Goal: Task Accomplishment & Management: Manage account settings

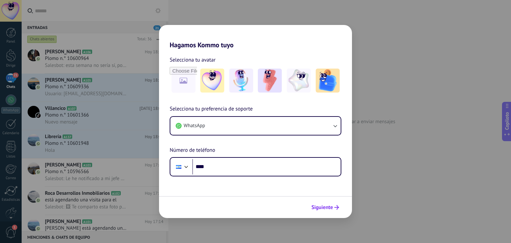
click at [326, 208] on font "Siguiente" at bounding box center [323, 207] width 22 height 7
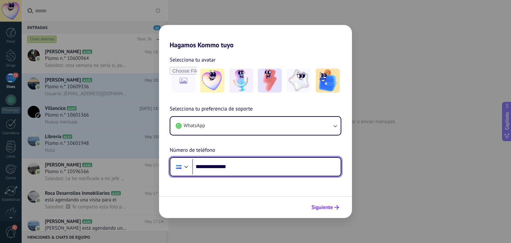
type input "**********"
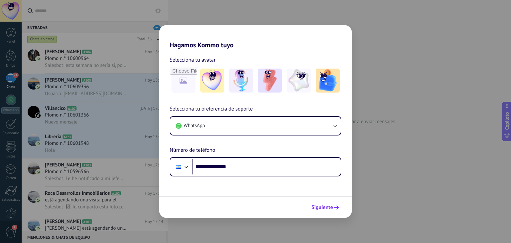
click at [330, 208] on font "Siguiente" at bounding box center [323, 207] width 22 height 7
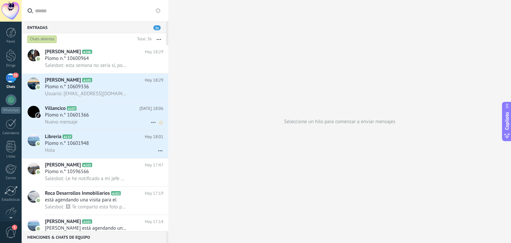
click at [83, 117] on font "Plomo n.° 10601366" at bounding box center [67, 115] width 44 height 6
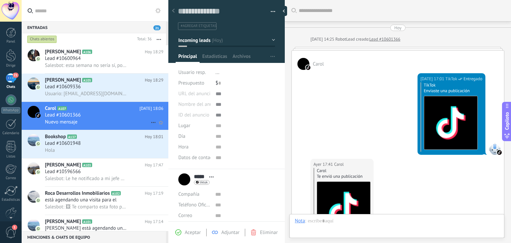
scroll to position [1113, 0]
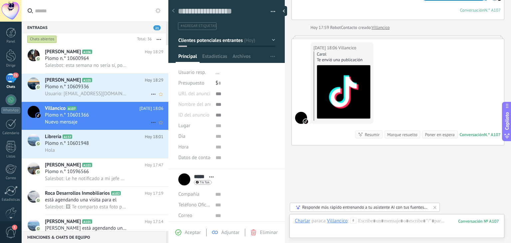
click at [86, 87] on font "Plomo n.° 10609336" at bounding box center [67, 87] width 44 height 6
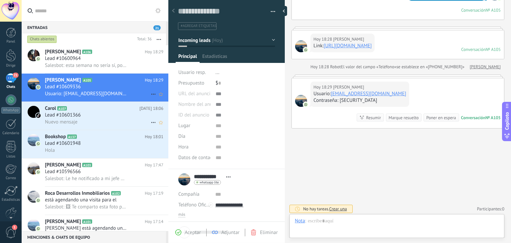
scroll to position [10, 0]
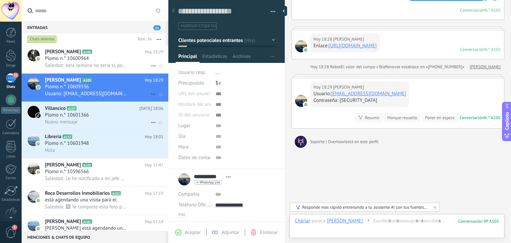
click at [68, 62] on span "Plomo n.° 10600964" at bounding box center [67, 58] width 44 height 7
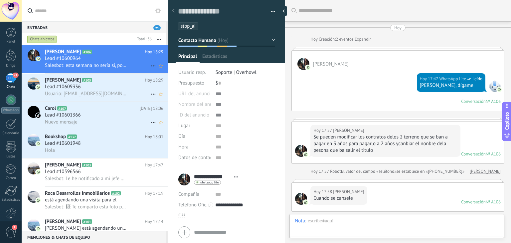
scroll to position [404, 0]
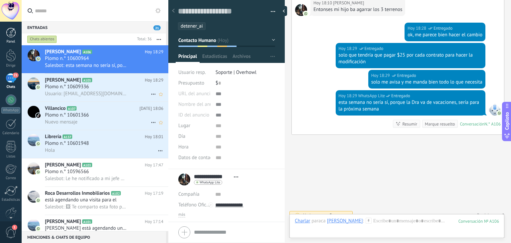
click at [11, 36] on div at bounding box center [11, 33] width 10 height 10
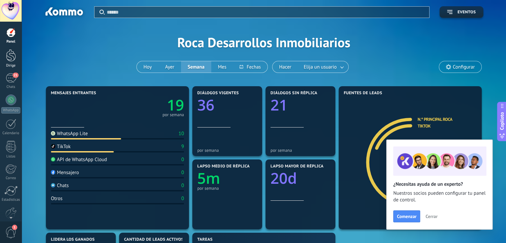
click at [11, 56] on div at bounding box center [11, 55] width 10 height 12
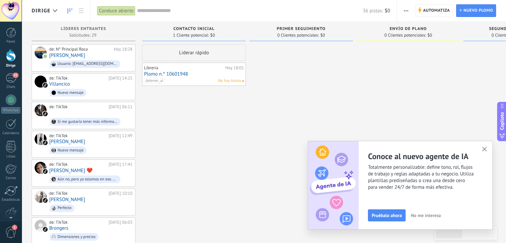
click at [486, 148] on icon "button" at bounding box center [484, 149] width 5 height 5
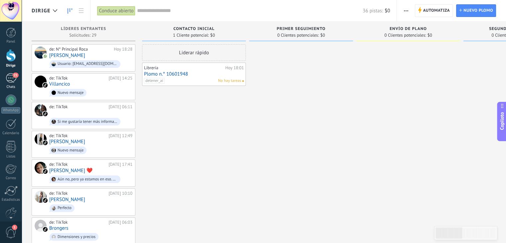
click at [9, 79] on div "21" at bounding box center [11, 78] width 11 height 10
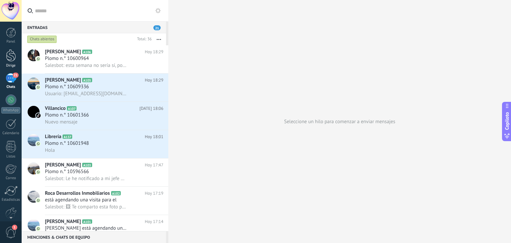
click at [12, 58] on div at bounding box center [11, 55] width 10 height 12
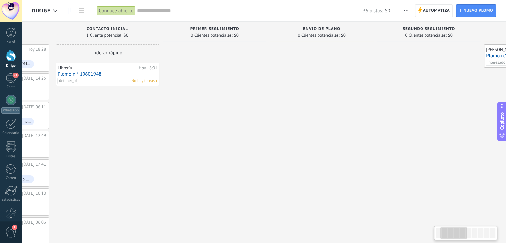
scroll to position [0, 87]
drag, startPoint x: 356, startPoint y: 143, endPoint x: 269, endPoint y: 149, distance: 87.1
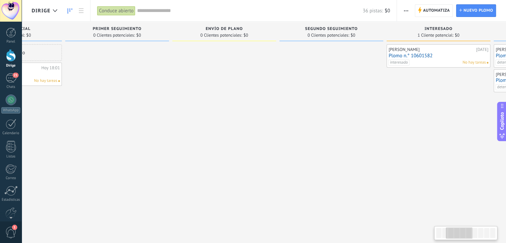
drag, startPoint x: 375, startPoint y: 121, endPoint x: 278, endPoint y: 125, distance: 96.6
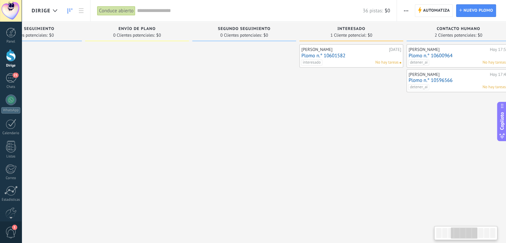
drag, startPoint x: 389, startPoint y: 149, endPoint x: 302, endPoint y: 159, distance: 87.5
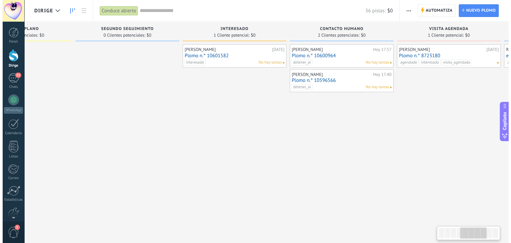
scroll to position [0, 392]
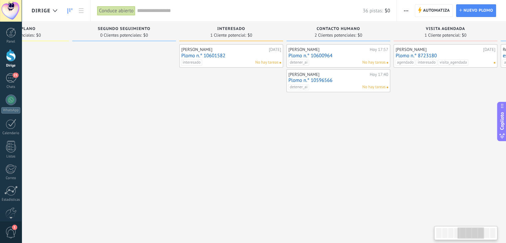
drag, startPoint x: 421, startPoint y: 158, endPoint x: 301, endPoint y: 169, distance: 120.7
click at [240, 56] on link "Plomo n.° 10601582" at bounding box center [231, 56] width 100 height 6
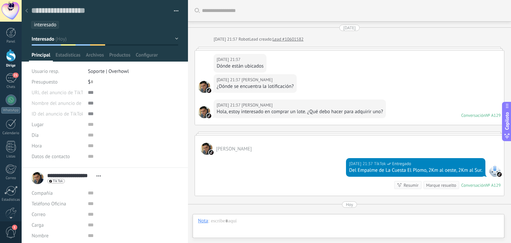
scroll to position [119, 0]
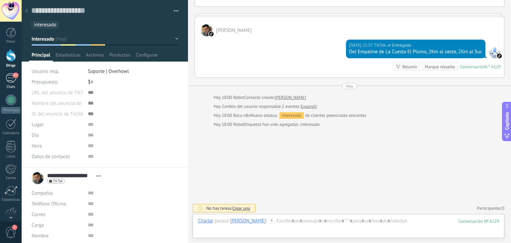
click at [13, 81] on div "21" at bounding box center [11, 78] width 11 height 10
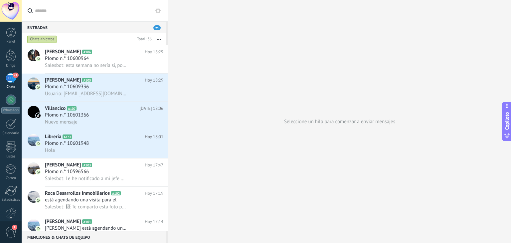
click at [155, 28] on font "21" at bounding box center [157, 28] width 4 height 4
click at [110, 120] on div "Nuevo mensaje" at bounding box center [104, 122] width 119 height 7
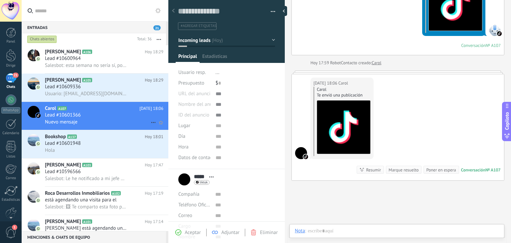
scroll to position [10, 0]
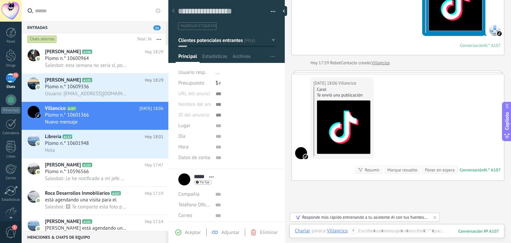
click at [200, 27] on font "#agregar etiquetas" at bounding box center [199, 26] width 36 height 5
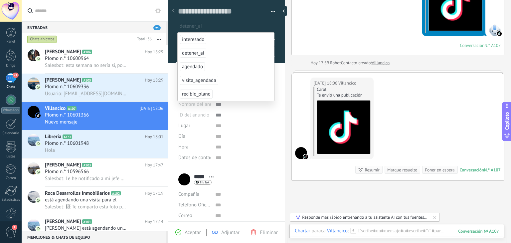
click at [193, 53] on font "detener_ai" at bounding box center [193, 53] width 22 height 6
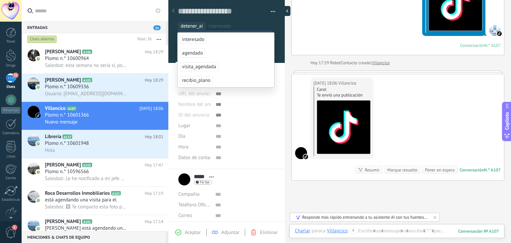
click at [284, 12] on div at bounding box center [286, 11] width 10 height 10
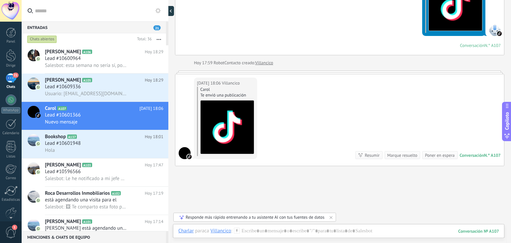
scroll to position [6, 0]
click at [173, 12] on div at bounding box center [172, 11] width 10 height 10
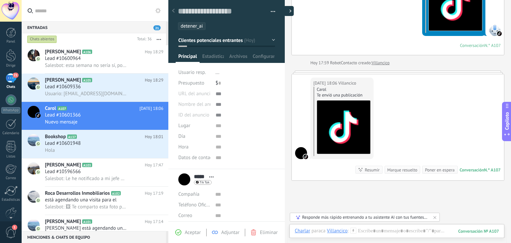
type textarea "**********"
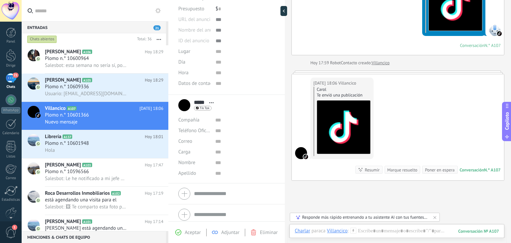
scroll to position [78, 0]
click at [59, 10] on input "text" at bounding box center [99, 10] width 128 height 21
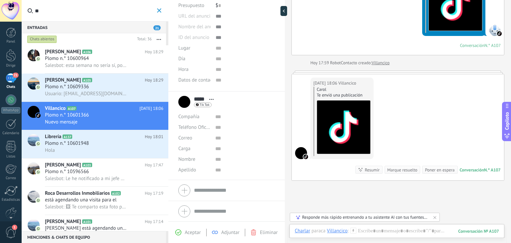
click at [59, 10] on input "**" at bounding box center [95, 10] width 121 height 21
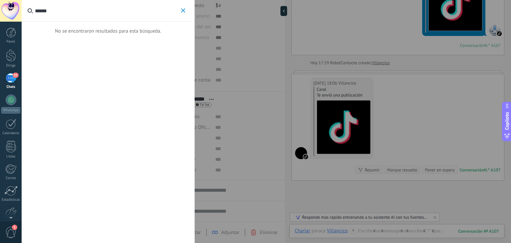
type input "******"
click at [184, 10] on use "button" at bounding box center [183, 10] width 4 height 4
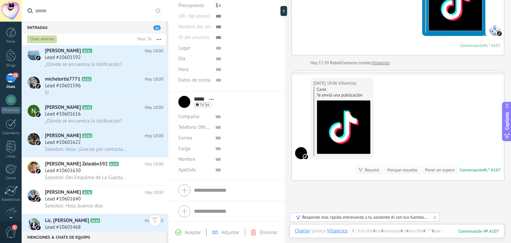
scroll to position [845, 0]
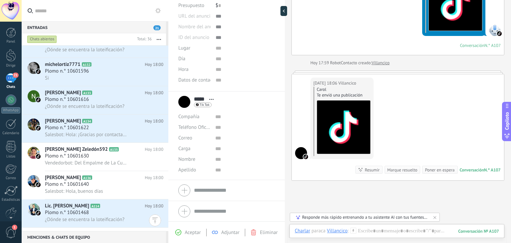
click at [168, 200] on div at bounding box center [168, 121] width 0 height 243
click at [283, 12] on div at bounding box center [284, 11] width 7 height 10
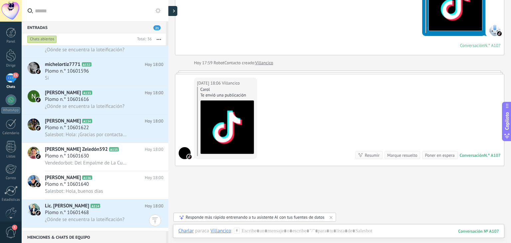
click at [175, 9] on icon at bounding box center [174, 10] width 2 height 3
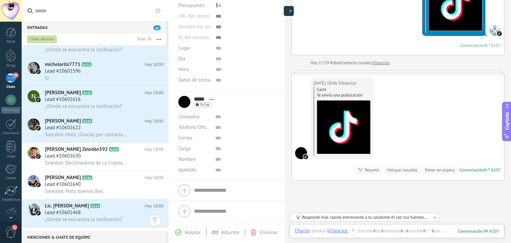
type textarea "**********"
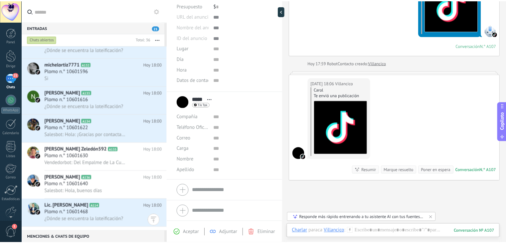
scroll to position [10, 0]
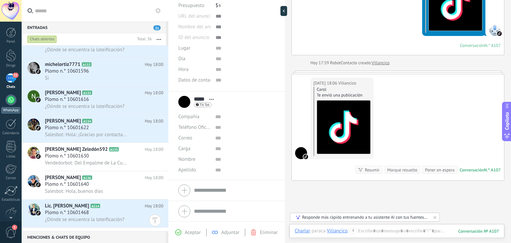
click at [11, 102] on div at bounding box center [11, 100] width 11 height 11
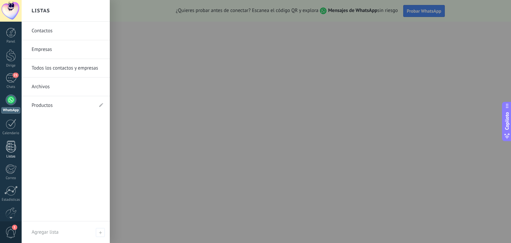
click at [10, 146] on div at bounding box center [11, 147] width 10 height 12
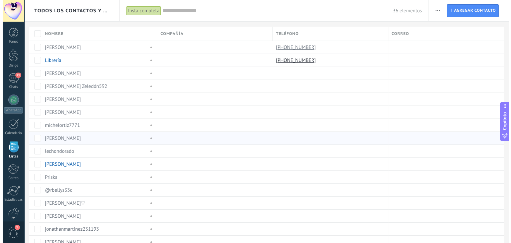
scroll to position [17, 0]
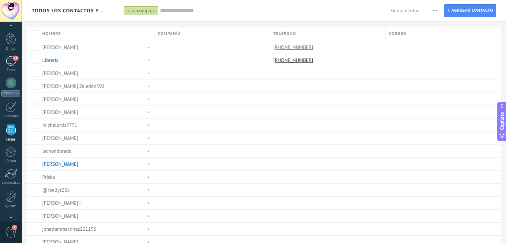
click at [12, 58] on div "21" at bounding box center [11, 61] width 11 height 10
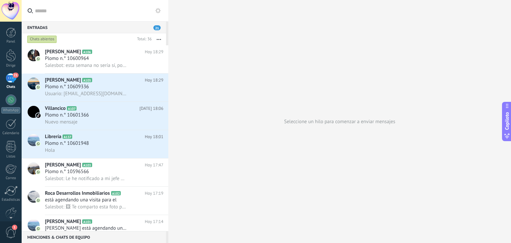
click at [80, 16] on input "text" at bounding box center [99, 10] width 128 height 21
type input "*"
click at [101, 201] on span "está agendando una visita para el" at bounding box center [81, 200] width 72 height 7
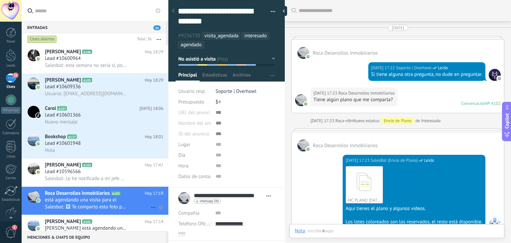
scroll to position [1340, 0]
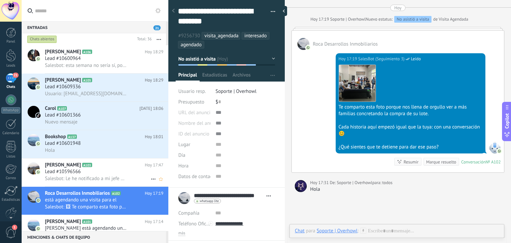
click at [94, 168] on icon at bounding box center [97, 165] width 7 height 7
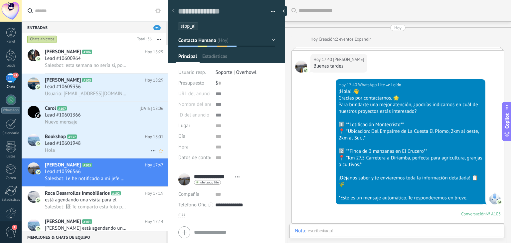
scroll to position [372, 0]
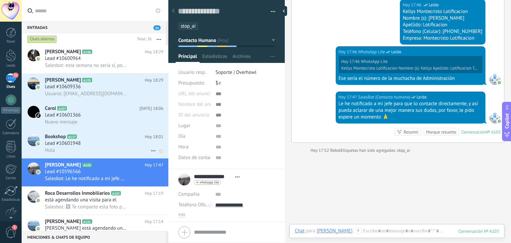
click at [93, 143] on div "Lead #10601948" at bounding box center [104, 143] width 119 height 7
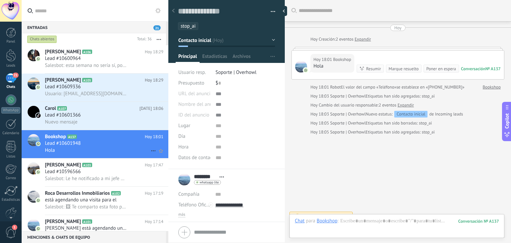
scroll to position [23, 0]
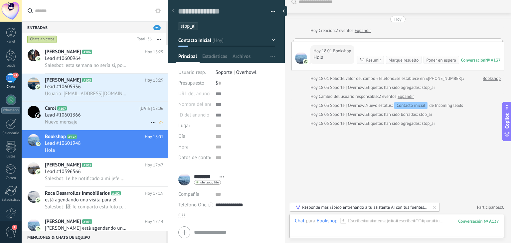
click at [91, 117] on div "Lead #10601366" at bounding box center [104, 115] width 119 height 7
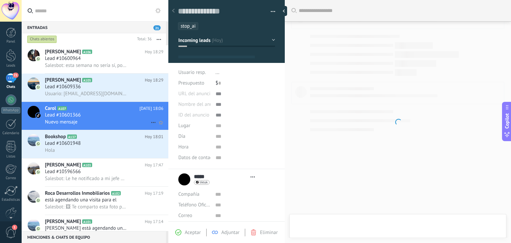
scroll to position [10, 0]
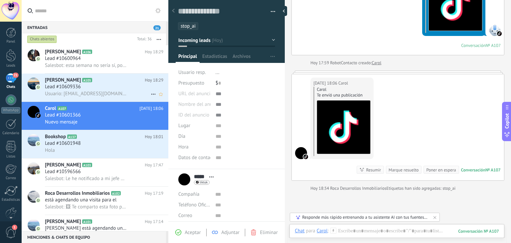
click at [93, 88] on div "Lead #10609336" at bounding box center [104, 87] width 119 height 7
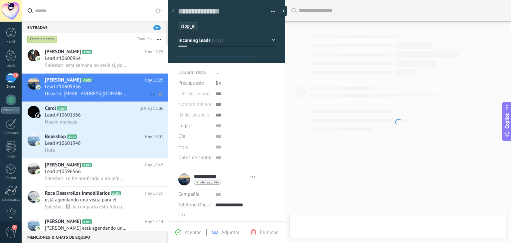
scroll to position [10, 0]
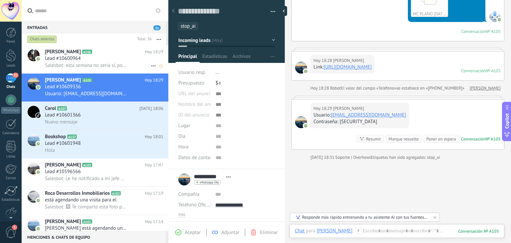
click at [88, 64] on span "Salesbot: esta semana no sería sí, porque la Dra va de vacaciones, sería para l…" at bounding box center [86, 65] width 82 height 6
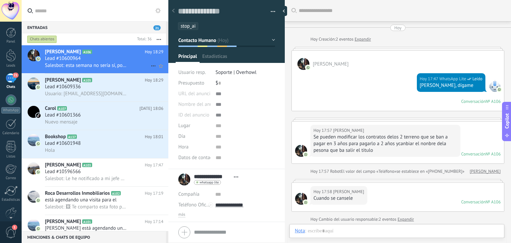
scroll to position [387, 0]
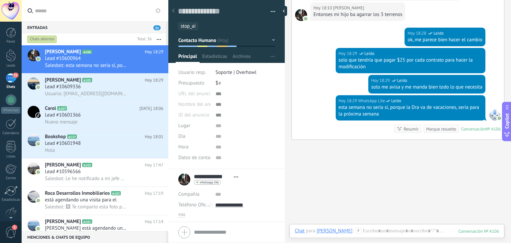
click at [37, 39] on div "Chats abiertos" at bounding box center [42, 39] width 30 height 8
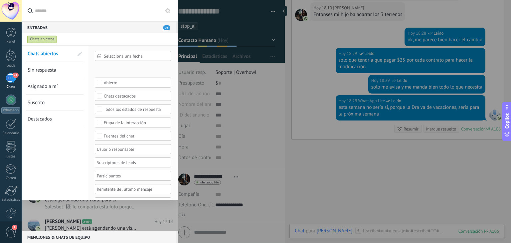
click at [37, 39] on div "Chats abiertos" at bounding box center [42, 39] width 30 height 8
click at [56, 18] on input "text" at bounding box center [104, 10] width 138 height 21
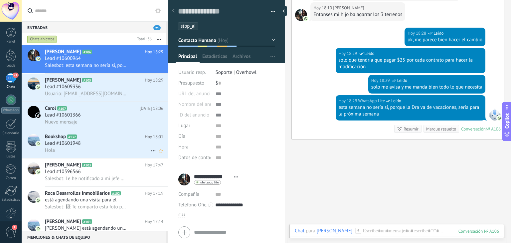
click at [97, 147] on div "Lead #10601948" at bounding box center [104, 143] width 119 height 7
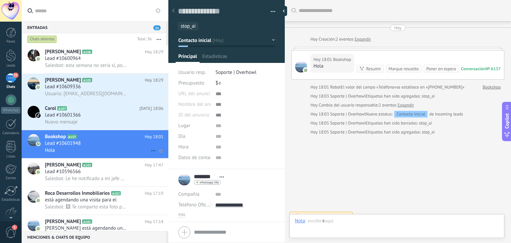
scroll to position [23, 0]
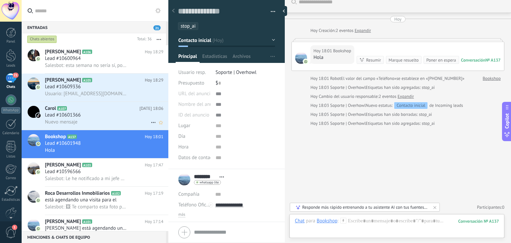
click at [92, 115] on div "Lead #10601366" at bounding box center [104, 115] width 119 height 7
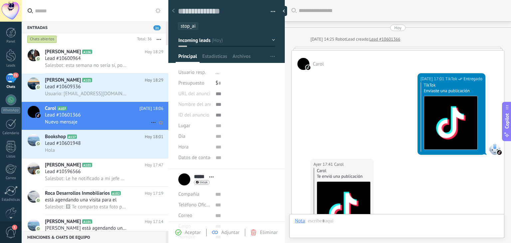
scroll to position [1139, 0]
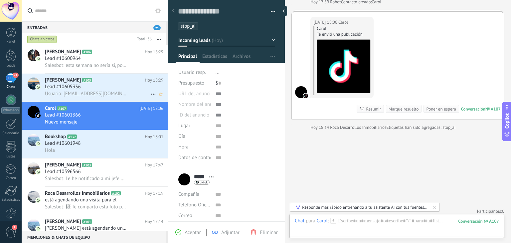
click at [90, 92] on span "Usuario: [EMAIL_ADDRESS][DOMAIN_NAME] Contraseña: [SECURITY_DATA]" at bounding box center [86, 94] width 82 height 6
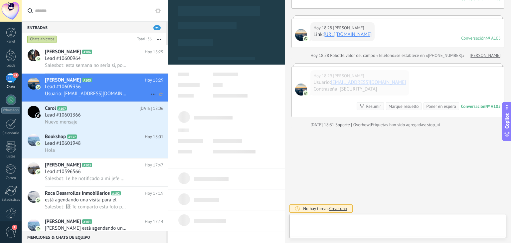
scroll to position [10, 0]
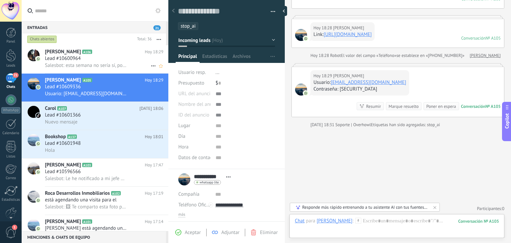
click at [109, 58] on div "Lead #10600964" at bounding box center [104, 58] width 119 height 7
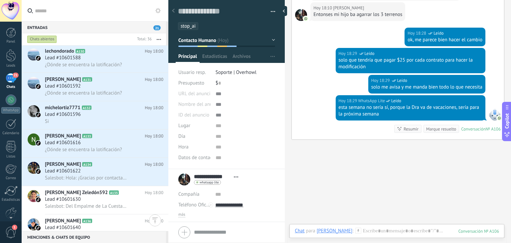
scroll to position [845, 0]
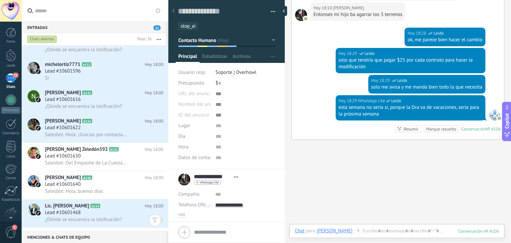
click at [70, 216] on span "Lead #10601468" at bounding box center [63, 212] width 36 height 7
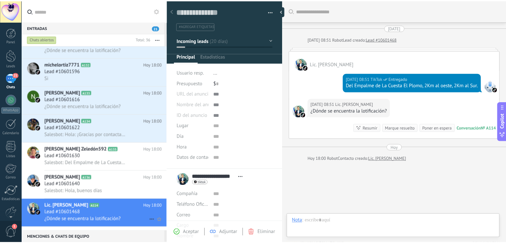
scroll to position [35, 0]
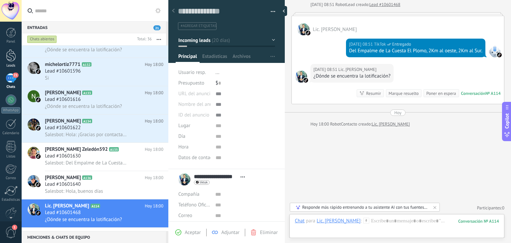
click at [9, 60] on div at bounding box center [11, 55] width 10 height 12
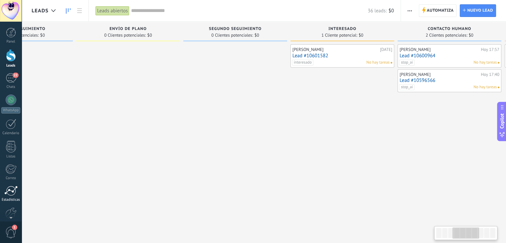
scroll to position [0, 308]
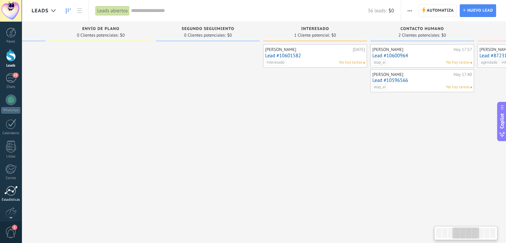
drag, startPoint x: 328, startPoint y: 137, endPoint x: 21, endPoint y: 201, distance: 313.7
click at [21, 201] on body ".abecls-1,.abecls-2{fill-rule:evenodd}.abecls-2{fill:#fff} .abhcls-1{fill:none}…" at bounding box center [253, 121] width 506 height 243
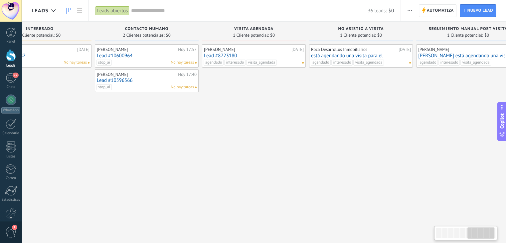
scroll to position [0, 607]
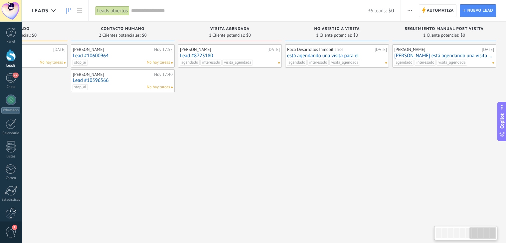
drag, startPoint x: 333, startPoint y: 139, endPoint x: 0, endPoint y: 208, distance: 340.1
click at [0, 208] on body ".abecls-1,.abecls-2{fill-rule:evenodd}.abecls-2{fill:#fff} .abhcls-1{fill:none}…" at bounding box center [253, 121] width 506 height 243
drag, startPoint x: 262, startPoint y: 162, endPoint x: 218, endPoint y: 162, distance: 43.3
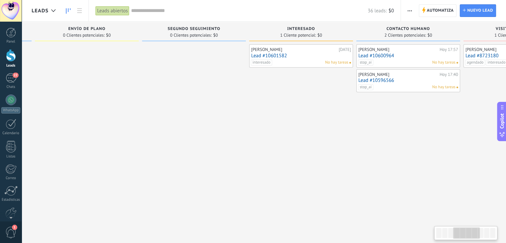
drag, startPoint x: 192, startPoint y: 147, endPoint x: 478, endPoint y: 114, distance: 288.6
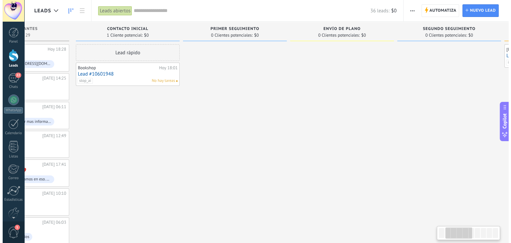
scroll to position [0, 33]
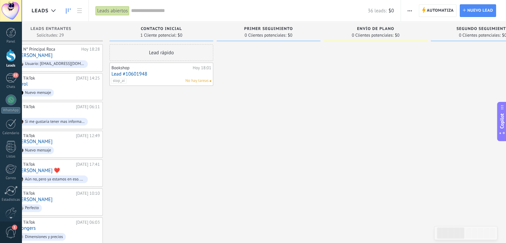
drag, startPoint x: 216, startPoint y: 128, endPoint x: 511, endPoint y: 106, distance: 296.1
click at [506, 106] on html ".abecls-1,.abecls-2{fill-rule:evenodd}.abecls-2{fill:#fff} .abhcls-1{fill:none}…" at bounding box center [253, 121] width 506 height 243
click at [5, 81] on link "22 Chats" at bounding box center [11, 81] width 22 height 16
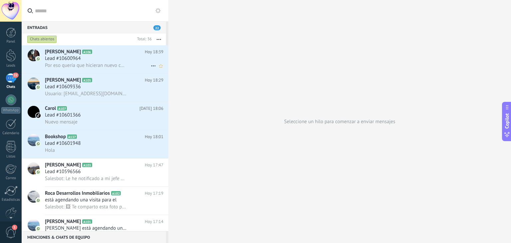
click at [116, 65] on span "Por eso quería que hicieran nuevo contrato para un año por los 3 terrenos para …" at bounding box center [86, 65] width 82 height 6
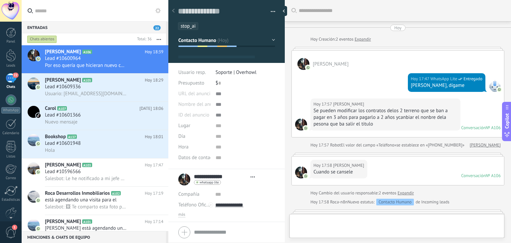
type textarea "**********"
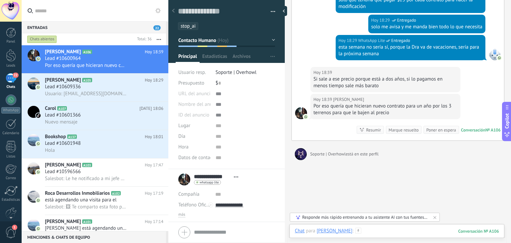
click at [376, 228] on div at bounding box center [397, 238] width 204 height 20
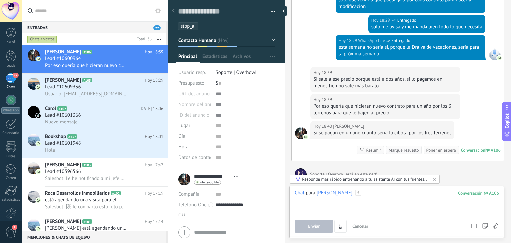
scroll to position [446, 0]
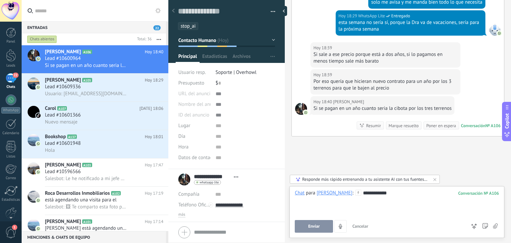
click at [314, 229] on button "Enviar" at bounding box center [314, 226] width 38 height 13
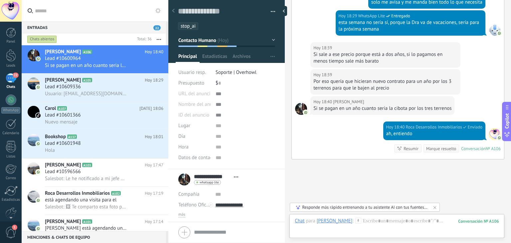
scroll to position [483, 0]
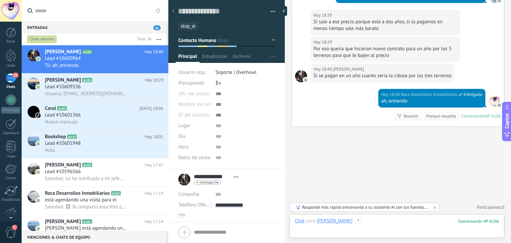
click at [314, 228] on div at bounding box center [397, 228] width 204 height 20
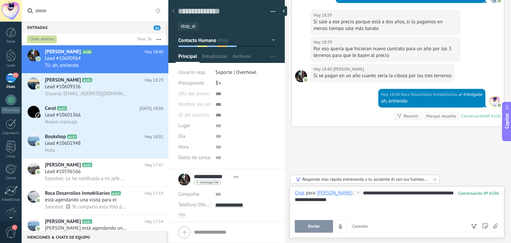
click at [305, 225] on button "Enviar" at bounding box center [314, 226] width 38 height 13
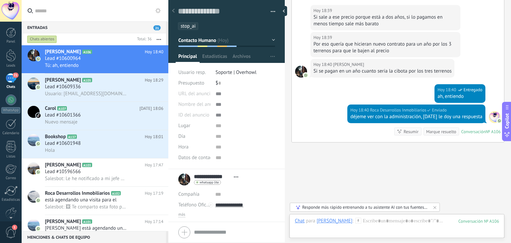
scroll to position [503, 0]
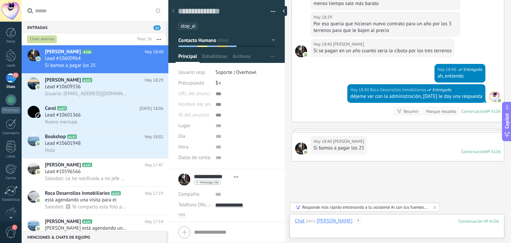
click at [322, 233] on div at bounding box center [397, 228] width 204 height 20
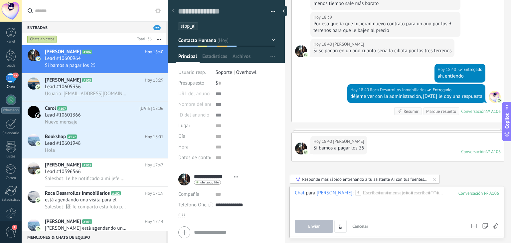
click at [322, 233] on div "Chat Correo Nota Tarea Chat para [PERSON_NAME] : 106 Enviar Cancelar Rastrear c…" at bounding box center [397, 212] width 215 height 52
click at [379, 195] on div at bounding box center [397, 202] width 204 height 25
click at [312, 228] on span "Enviar" at bounding box center [314, 226] width 12 height 5
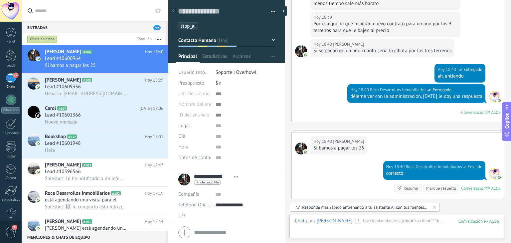
scroll to position [580, 0]
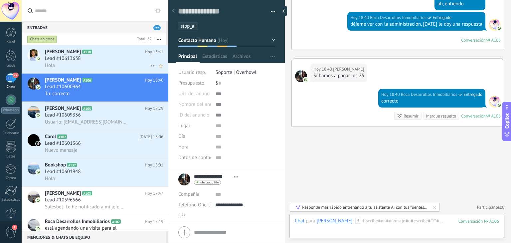
click at [87, 66] on div "Hola" at bounding box center [104, 65] width 119 height 7
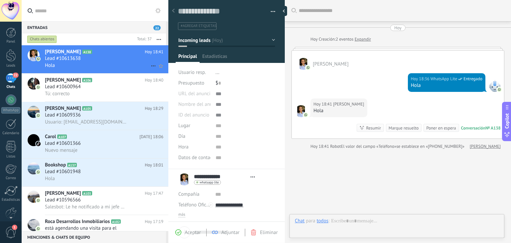
type textarea "**********"
